Goal: Information Seeking & Learning: Learn about a topic

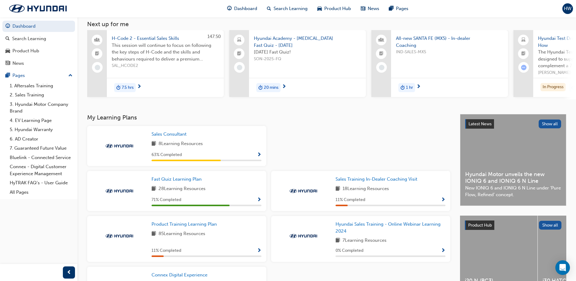
scroll to position [91, 0]
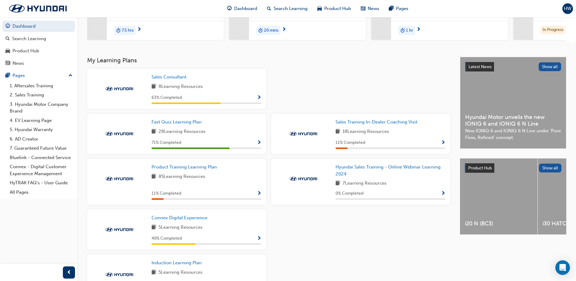
click at [233, 130] on div "Fast Quiz Learning Plan 28 Learning Resources 71 % Completed" at bounding box center [207, 133] width 110 height 30
click at [259, 144] on span "Show Progress" at bounding box center [259, 142] width 5 height 5
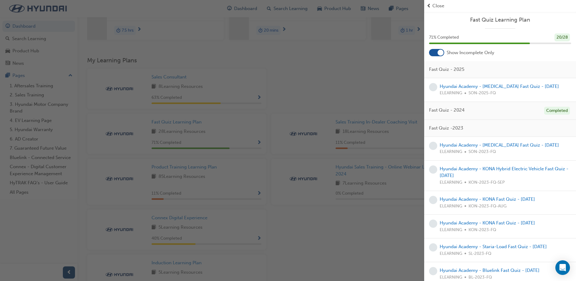
click at [480, 127] on div "Fast Quiz -2023" at bounding box center [500, 128] width 152 height 17
click at [466, 84] on link "Hyundai Academy - [MEDICAL_DATA] Fast Quiz - [DATE]" at bounding box center [499, 86] width 119 height 5
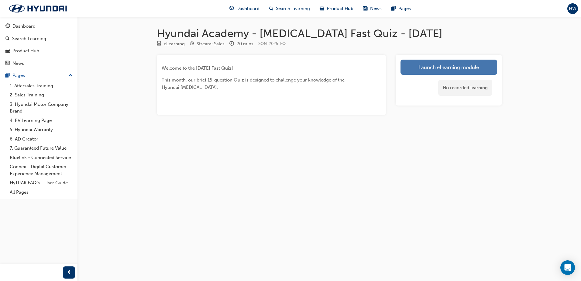
click at [427, 67] on link "Launch eLearning module" at bounding box center [448, 67] width 97 height 15
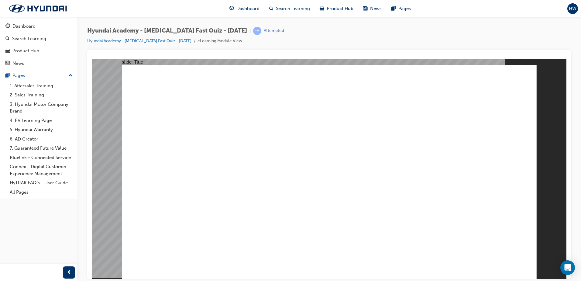
click at [570, 7] on span "HW" at bounding box center [573, 8] width 8 height 7
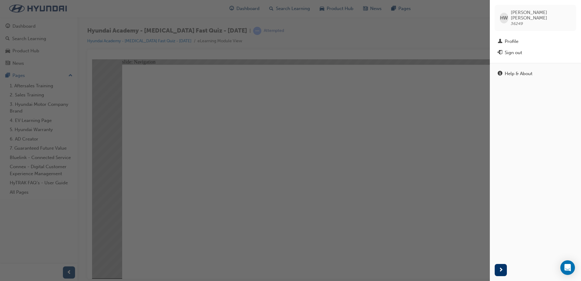
click at [525, 17] on span "[PERSON_NAME] 36249" at bounding box center [541, 18] width 60 height 16
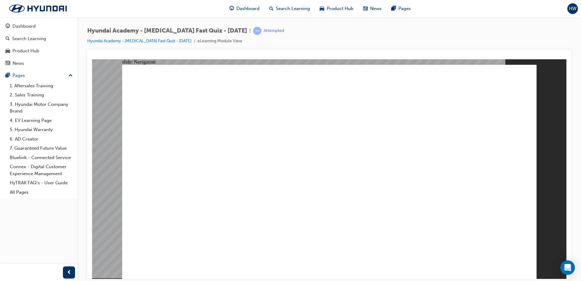
click at [573, 9] on span "HW" at bounding box center [573, 8] width 8 height 7
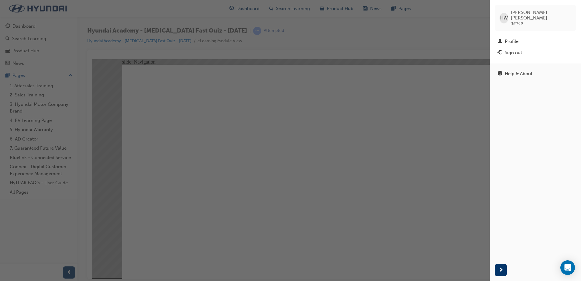
click at [236, 155] on div "button" at bounding box center [245, 140] width 490 height 281
